Goal: Task Accomplishment & Management: Use online tool/utility

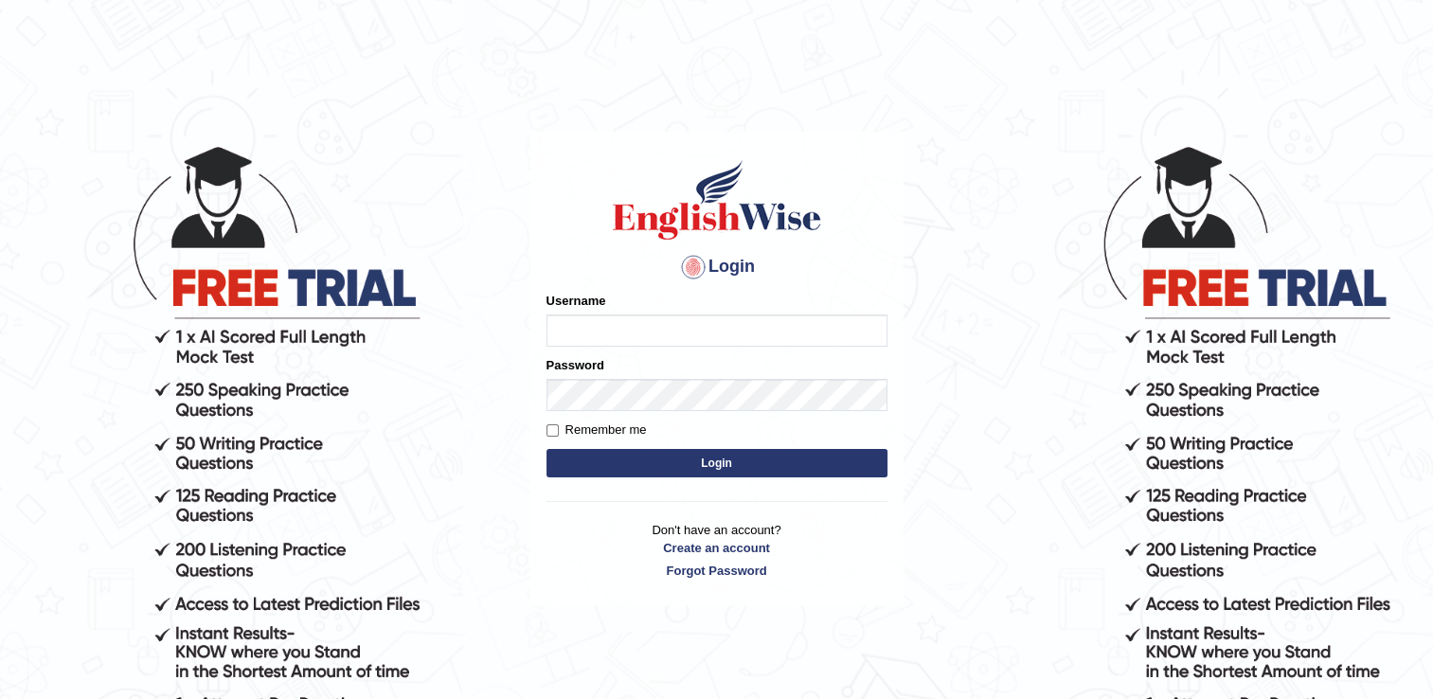
type input "NancyN"
click at [609, 467] on button "Login" at bounding box center [717, 463] width 341 height 28
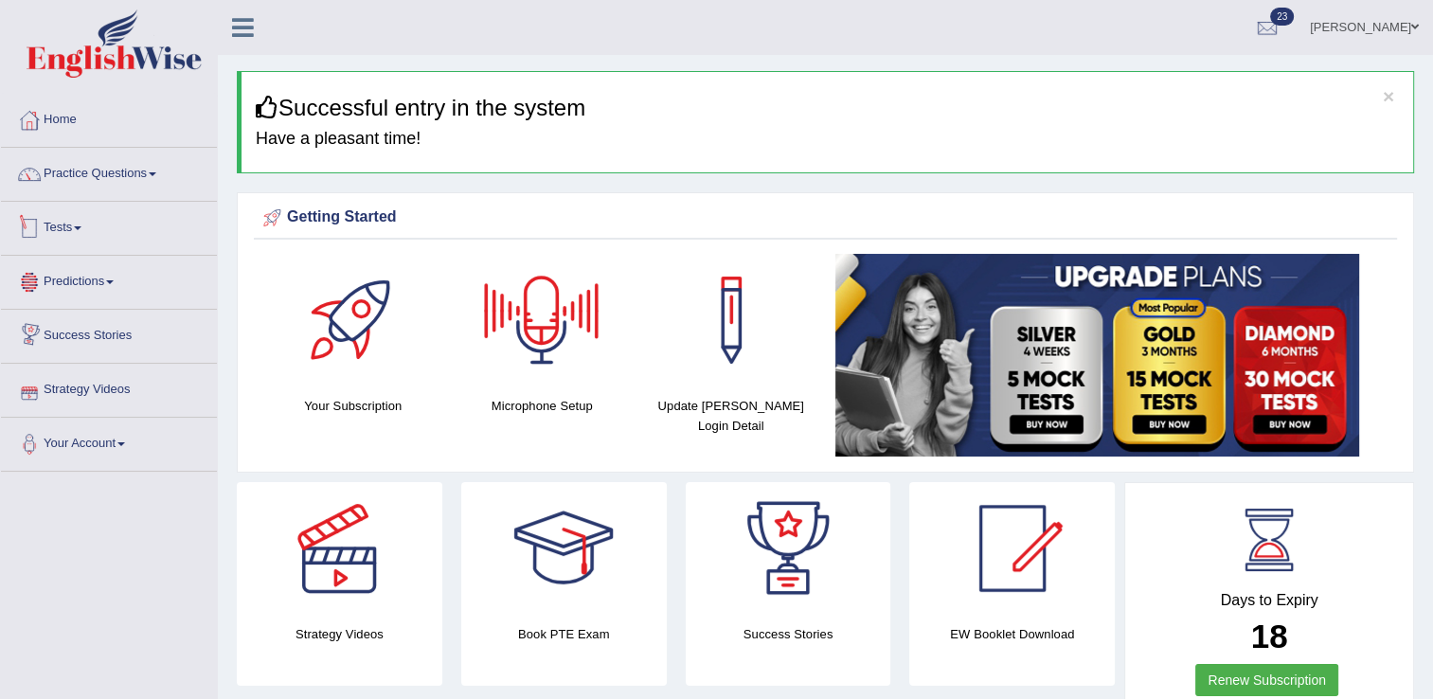
click at [81, 228] on span at bounding box center [78, 228] width 8 height 4
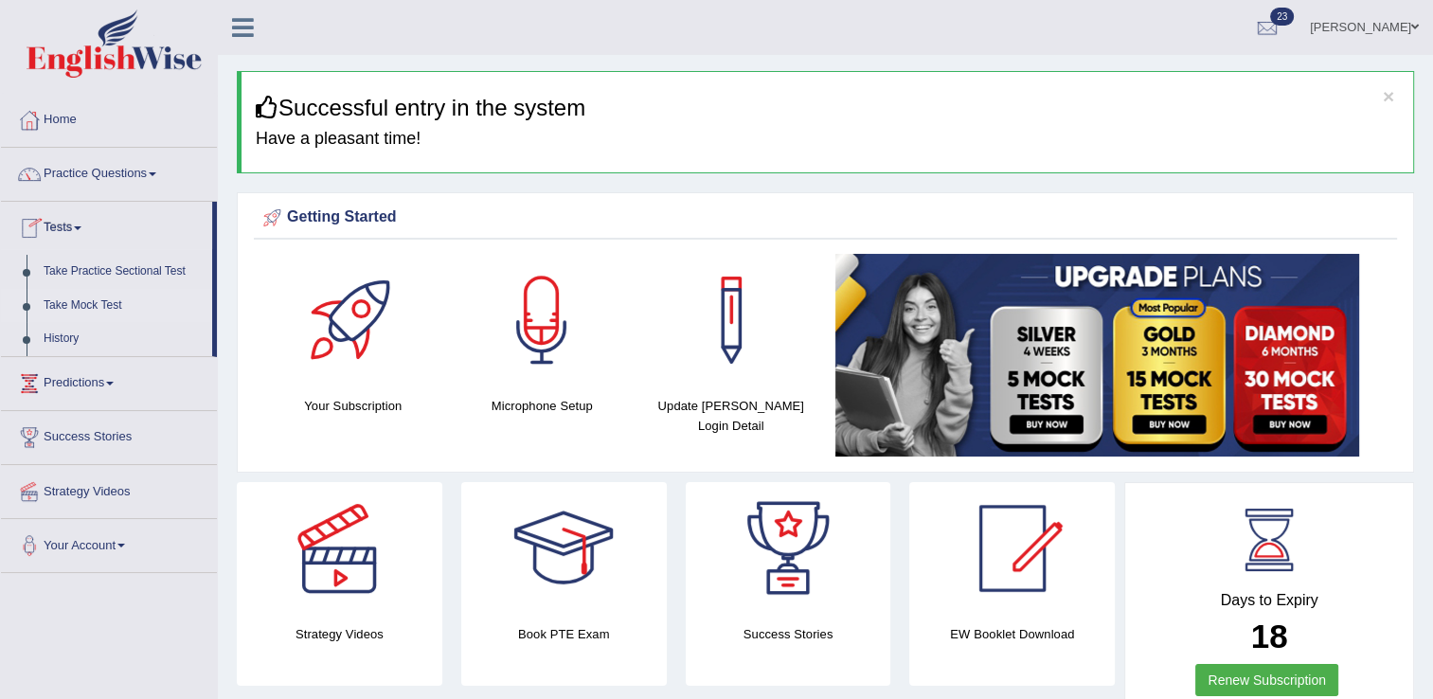
click at [78, 302] on link "Take Mock Test" at bounding box center [123, 306] width 177 height 34
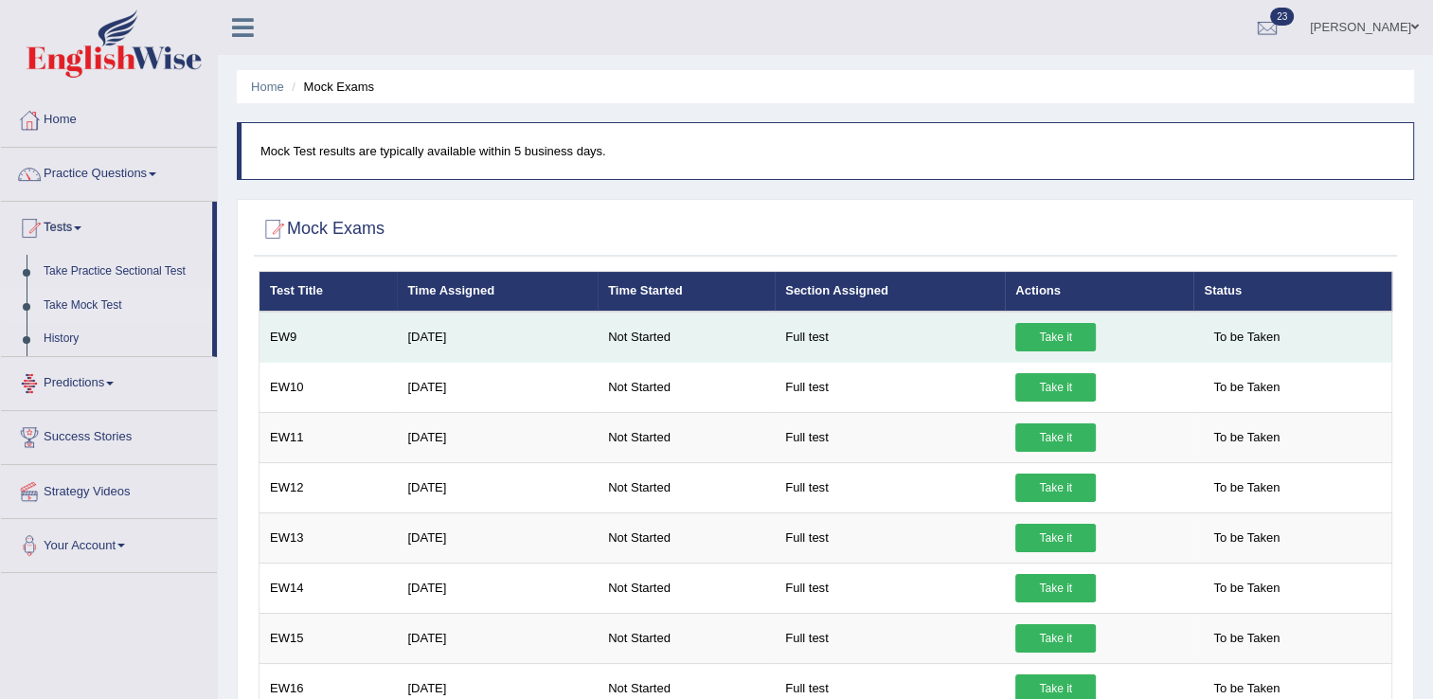
click at [1061, 328] on link "Take it" at bounding box center [1056, 337] width 81 height 28
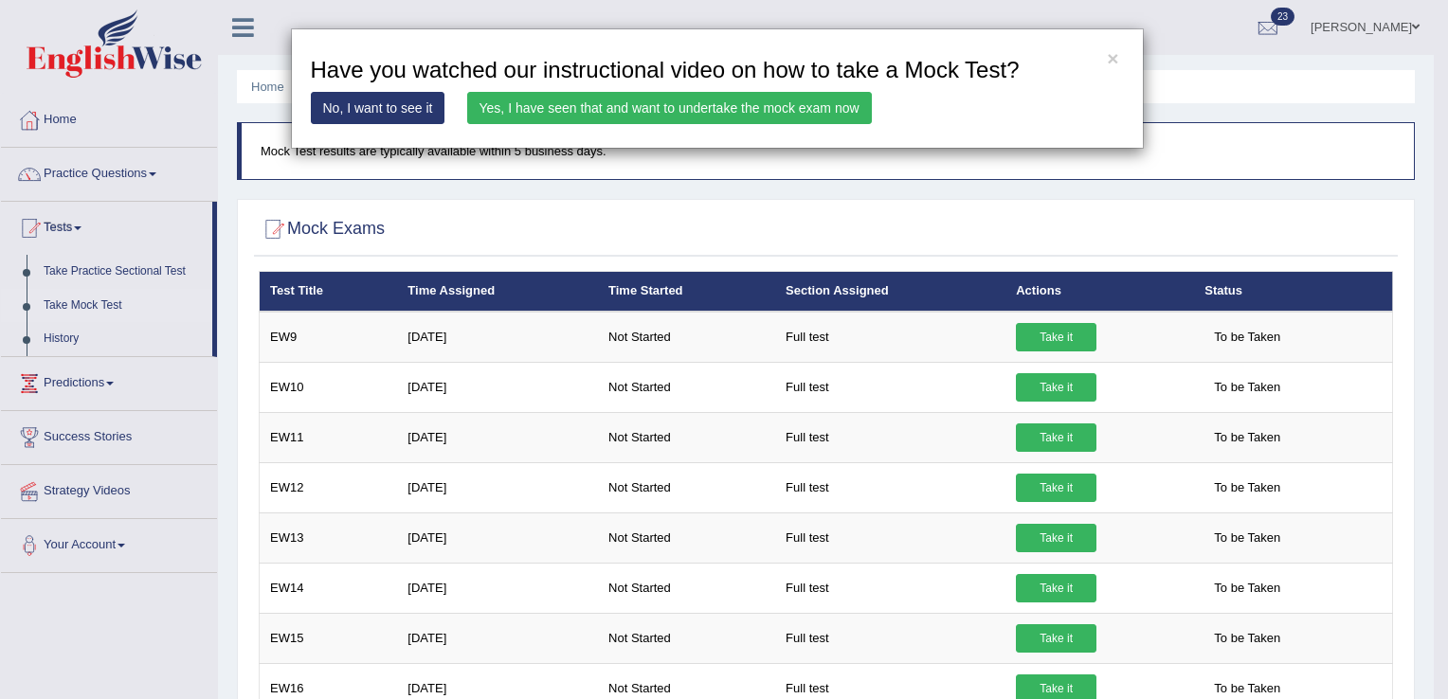
click at [759, 101] on link "Yes, I have seen that and want to undertake the mock exam now" at bounding box center [669, 108] width 405 height 32
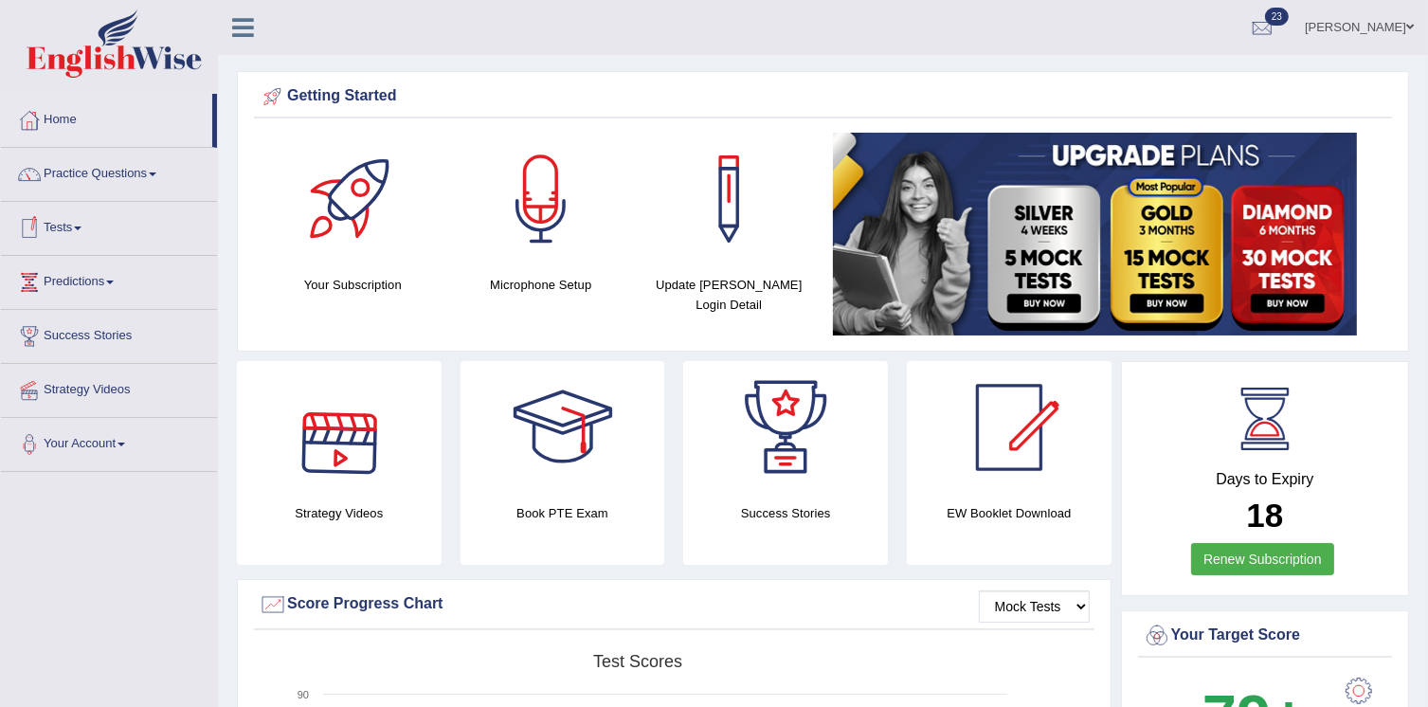
click at [81, 226] on span at bounding box center [78, 228] width 8 height 4
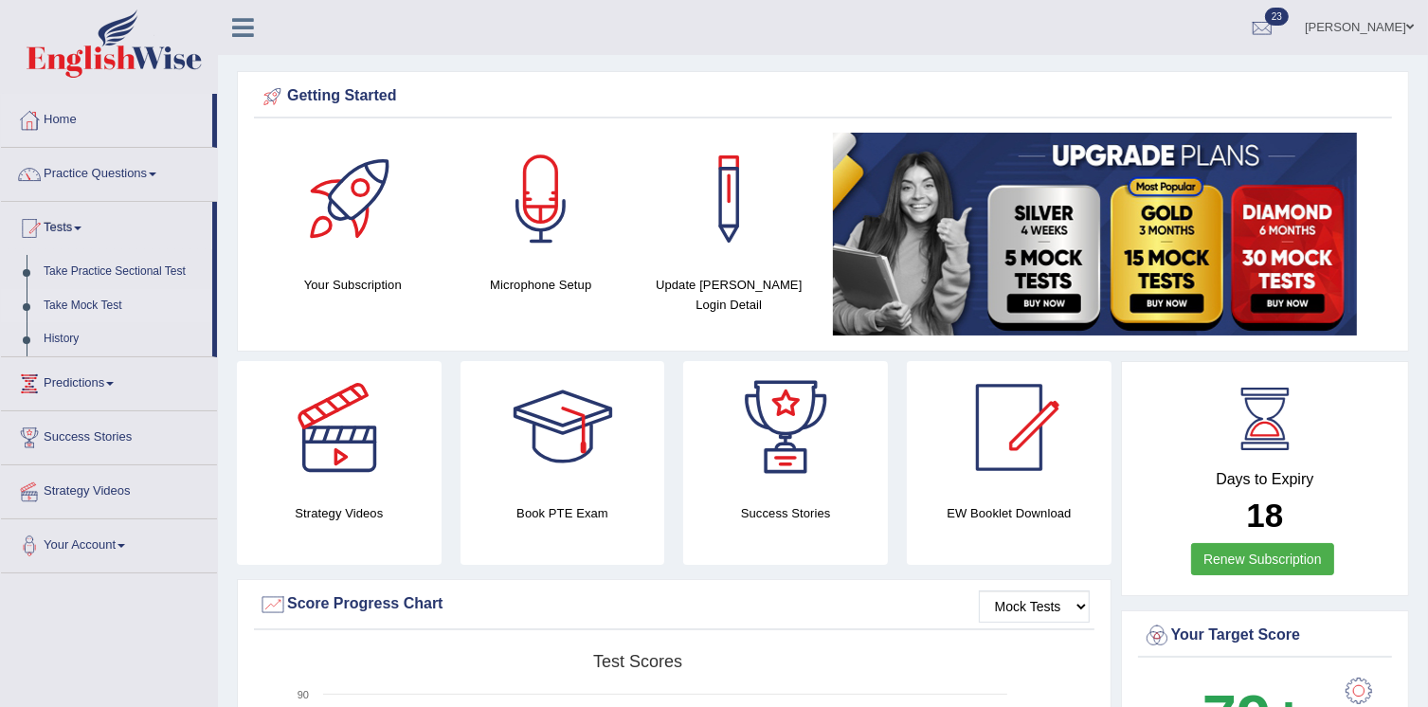
click at [106, 304] on link "Take Mock Test" at bounding box center [123, 306] width 177 height 34
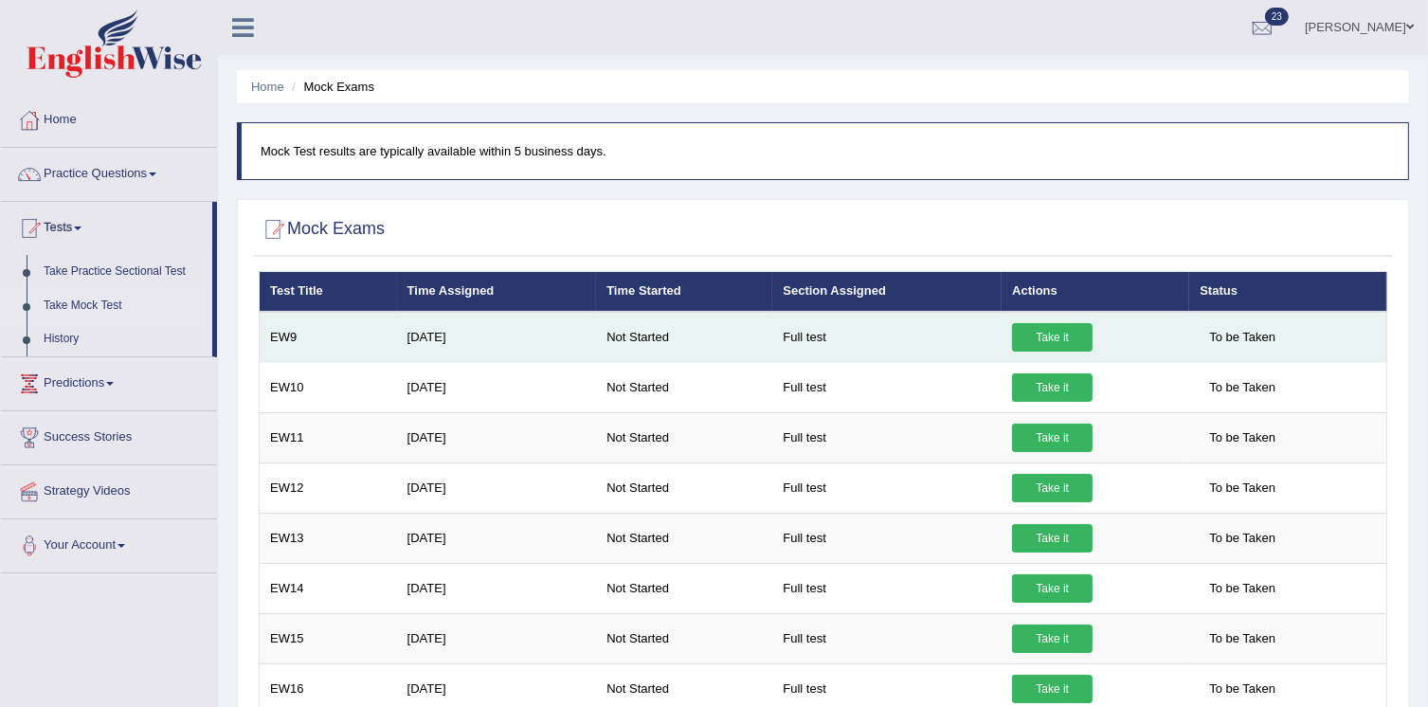
click at [1063, 347] on link "Take it" at bounding box center [1052, 337] width 81 height 28
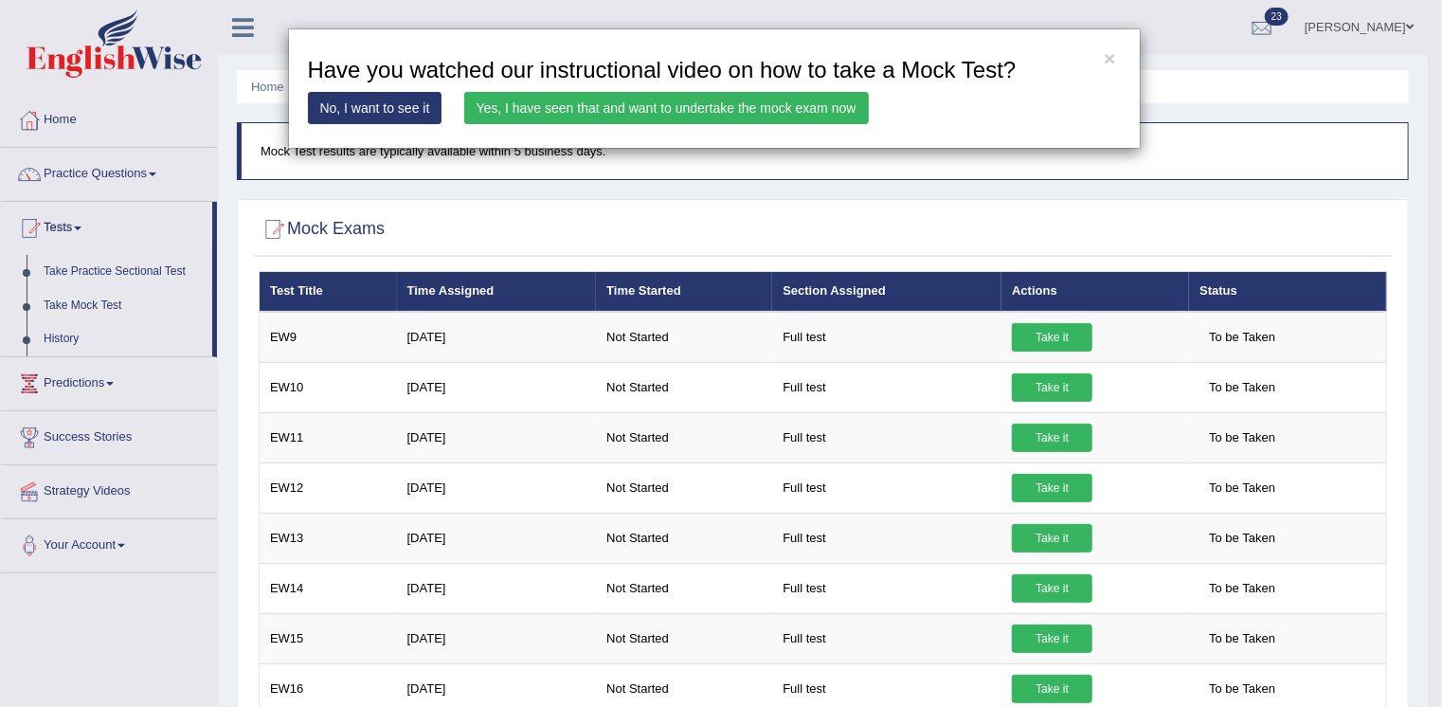
drag, startPoint x: 779, startPoint y: 102, endPoint x: 668, endPoint y: 105, distance: 110.9
click at [668, 105] on link "Yes, I have seen that and want to undertake the mock exam now" at bounding box center [666, 108] width 405 height 32
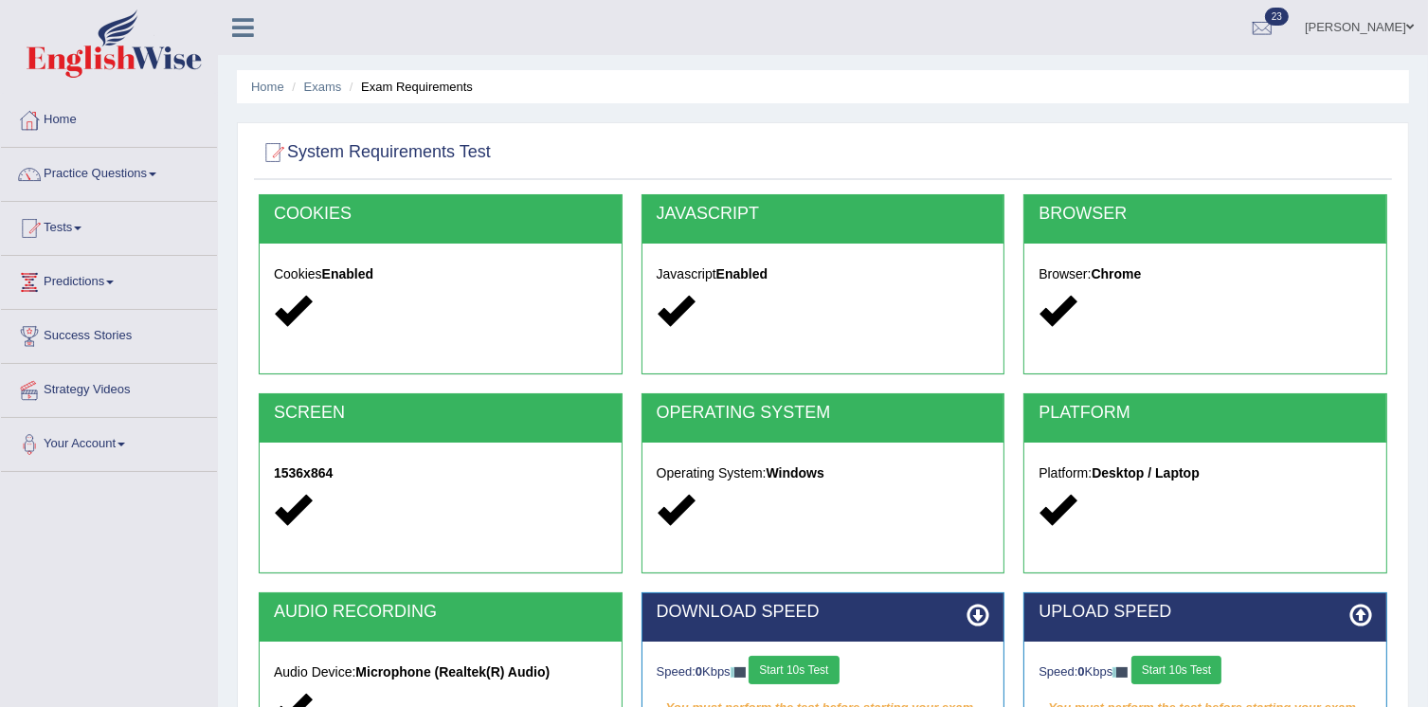
scroll to position [288, 0]
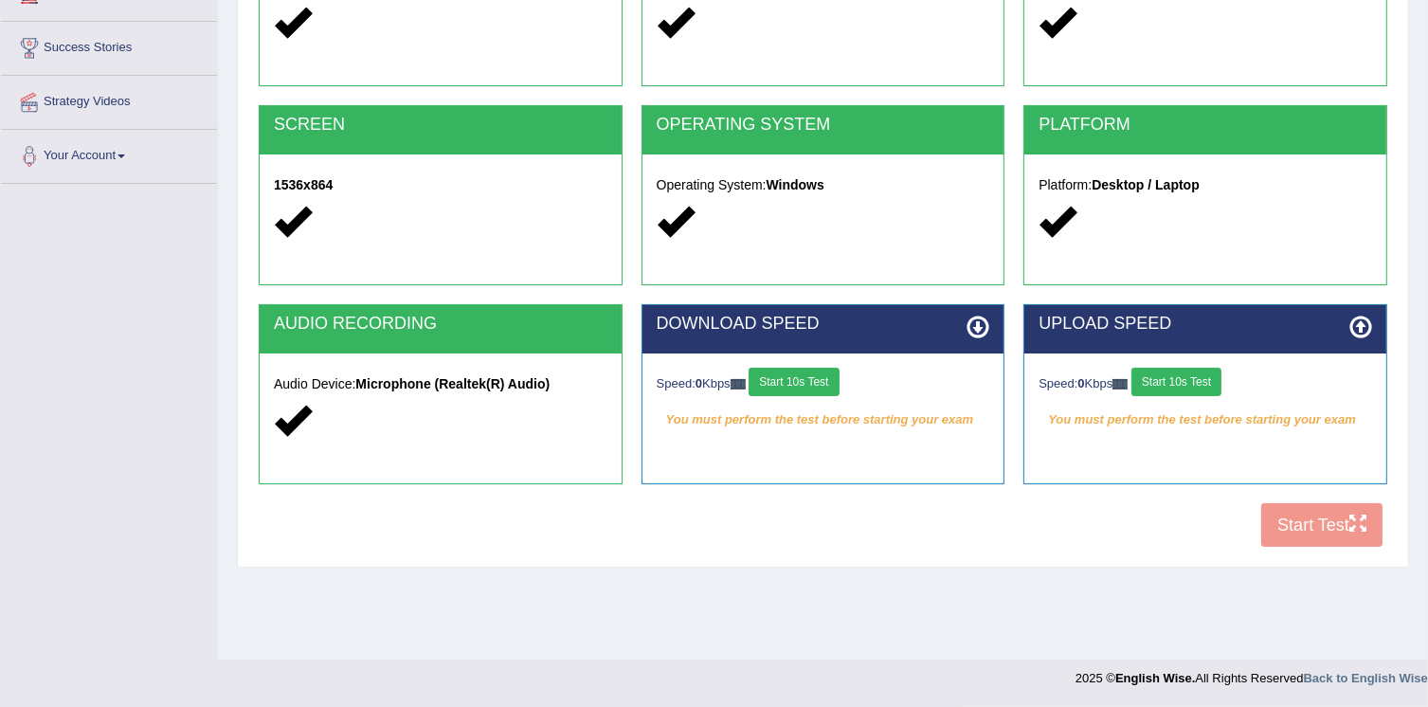
click at [1160, 389] on button "Start 10s Test" at bounding box center [1176, 382] width 90 height 28
click at [798, 387] on div "Speed: 0 Kbps Start 10s Test" at bounding box center [823, 384] width 333 height 33
click at [1225, 380] on button "Start 10s Test" at bounding box center [1204, 382] width 90 height 28
click at [809, 372] on button "Start 10s Test" at bounding box center [793, 382] width 90 height 28
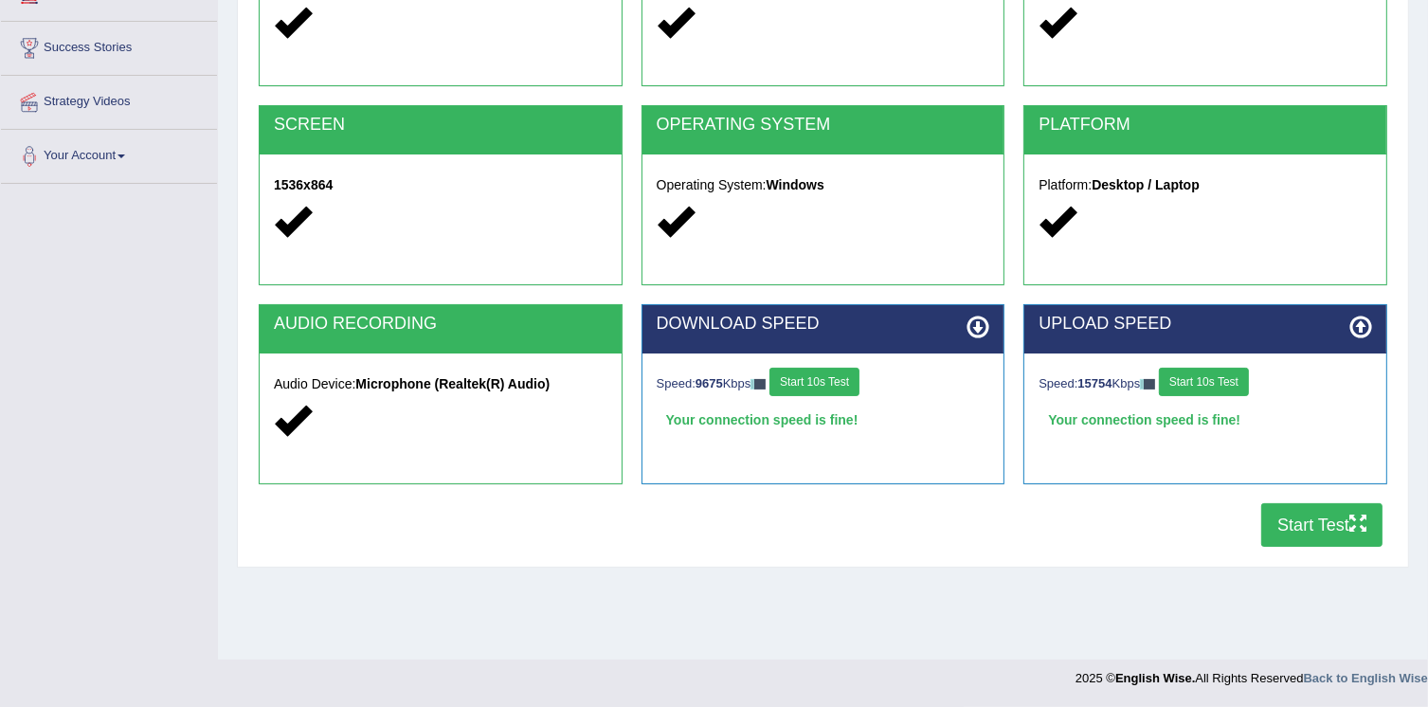
click at [1305, 532] on button "Start Test" at bounding box center [1321, 525] width 121 height 44
